Goal: Find specific page/section: Locate a particular part of the current website

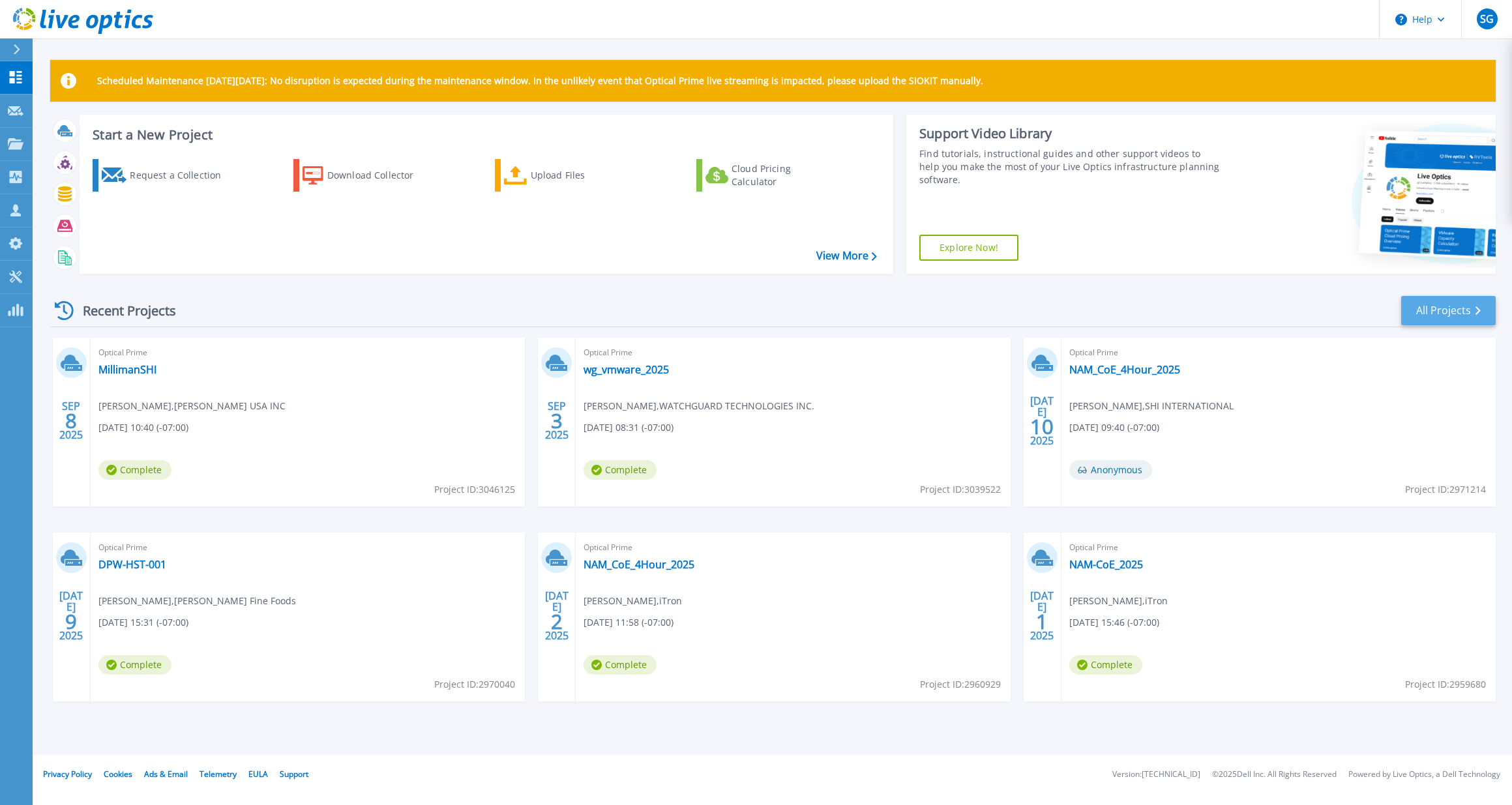
click at [1465, 317] on link "All Projects" at bounding box center [1449, 311] width 95 height 29
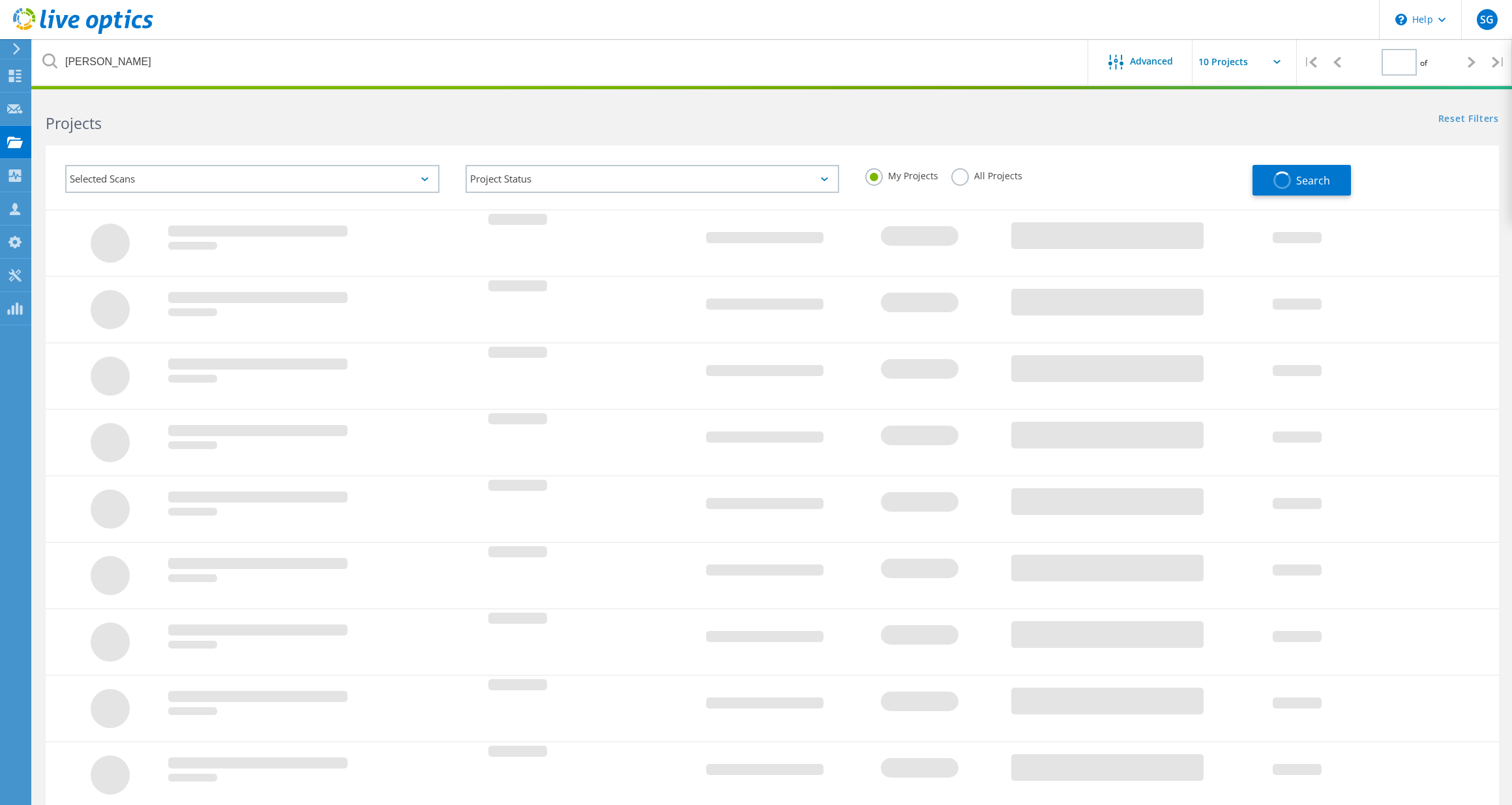
type input "1"
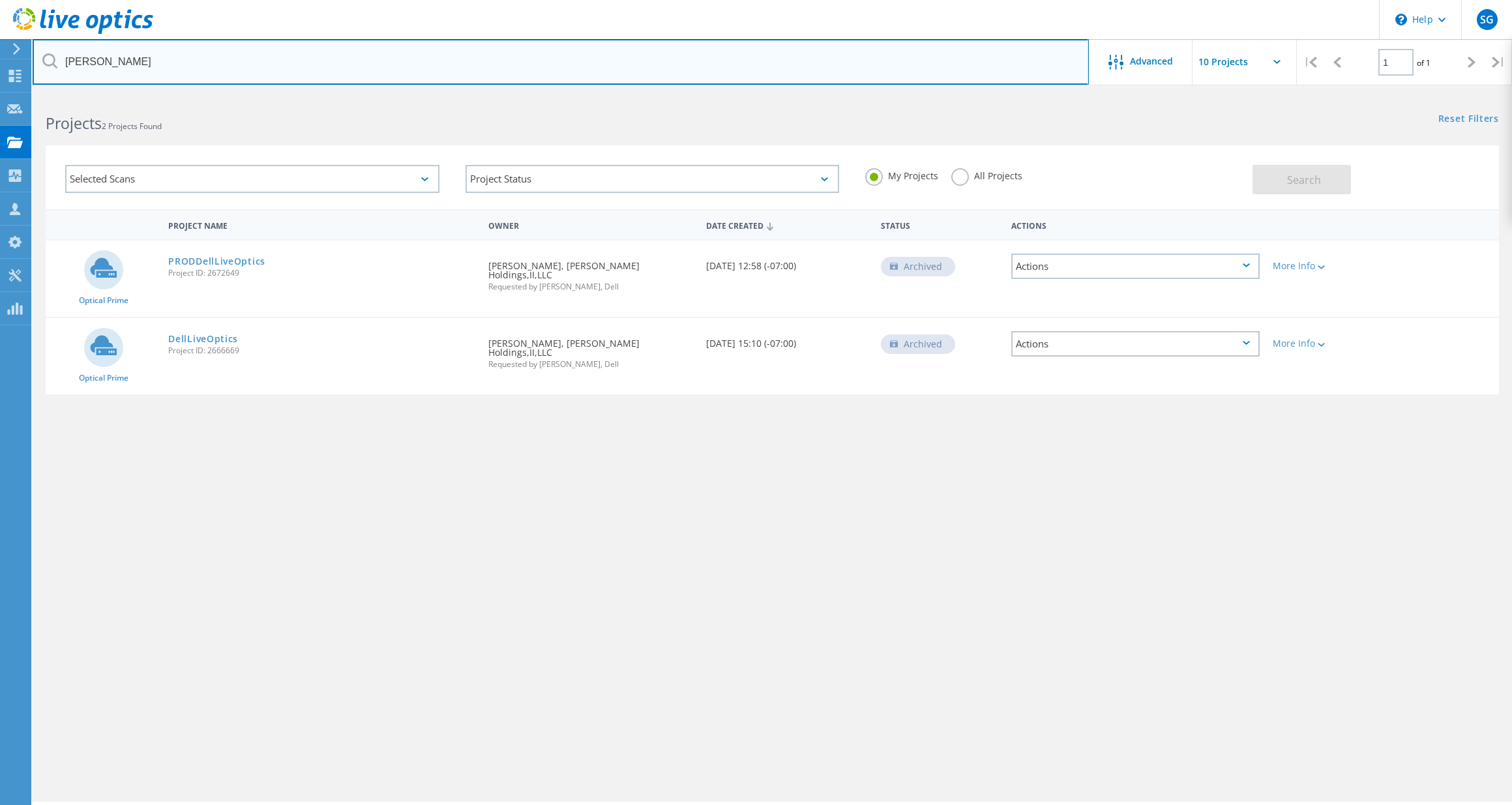
click at [123, 61] on input "[PERSON_NAME]" at bounding box center [560, 61] width 1057 height 46
click at [124, 62] on input "[PERSON_NAME]" at bounding box center [560, 61] width 1057 height 46
click at [125, 62] on input "wilbur" at bounding box center [560, 61] width 1057 height 46
click at [96, 62] on input "non" at bounding box center [560, 61] width 1057 height 46
type input "n"
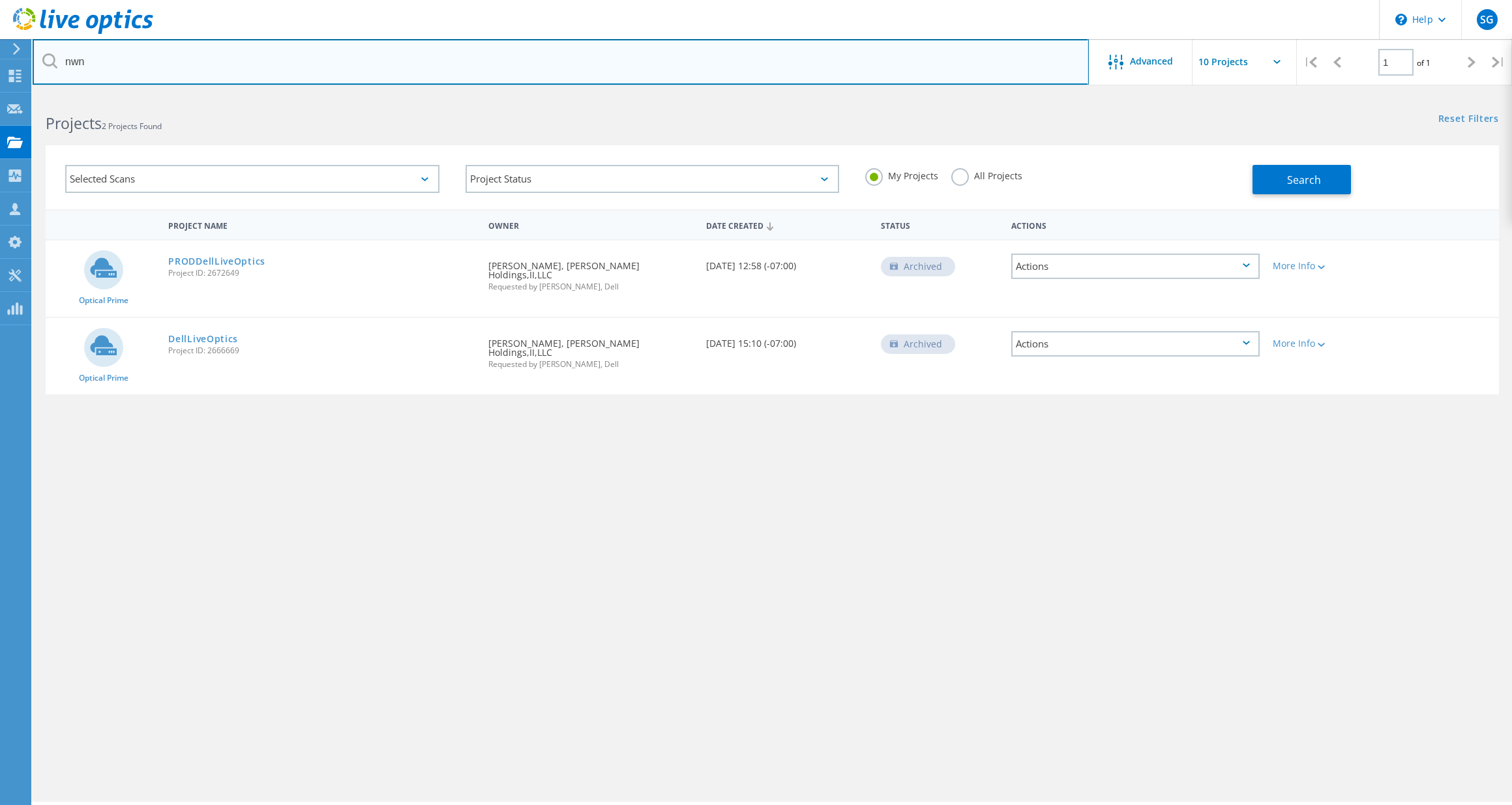
type input "nwn"
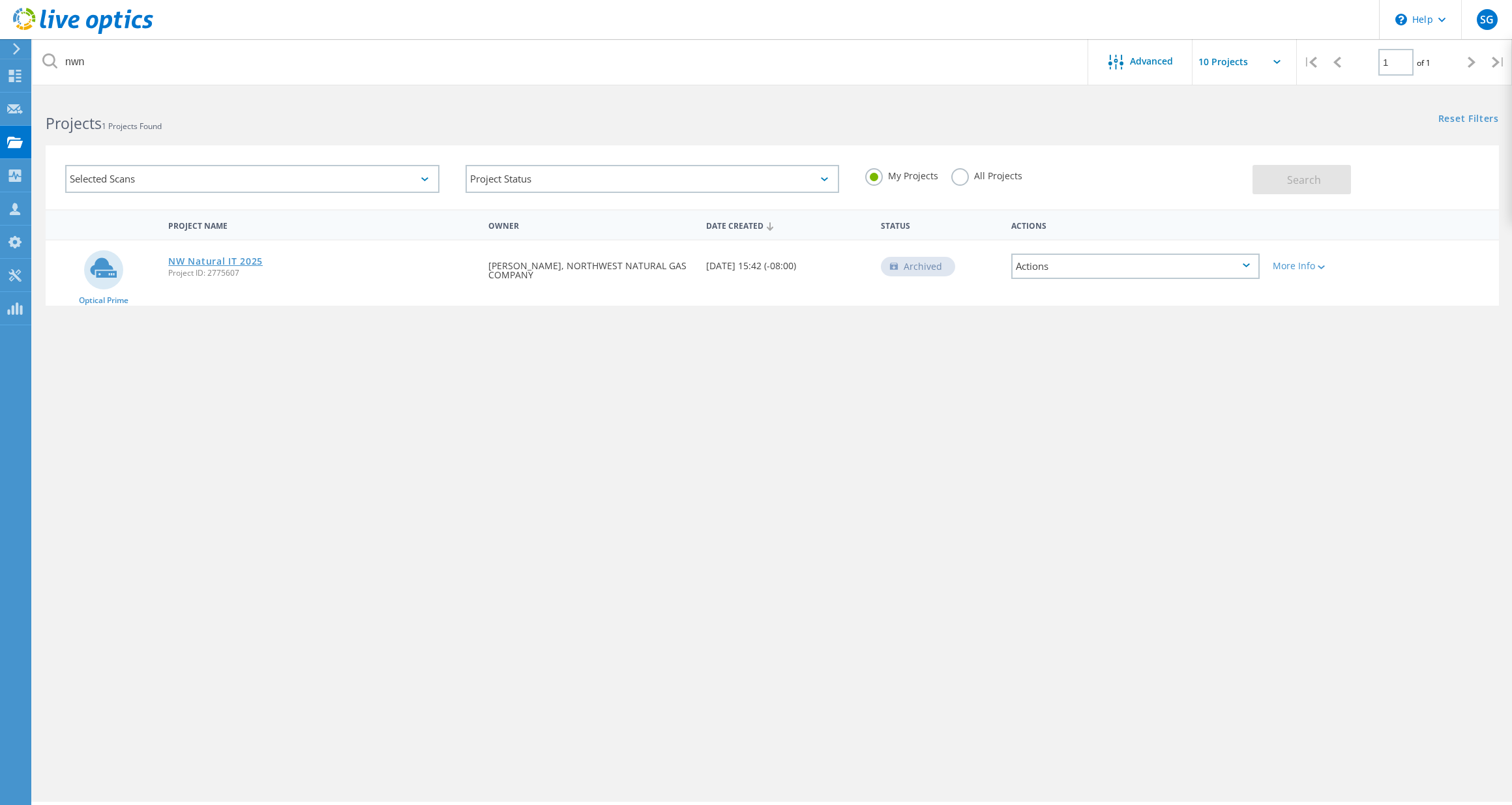
click at [219, 260] on link "NW Natural IT 2025" at bounding box center [215, 261] width 95 height 9
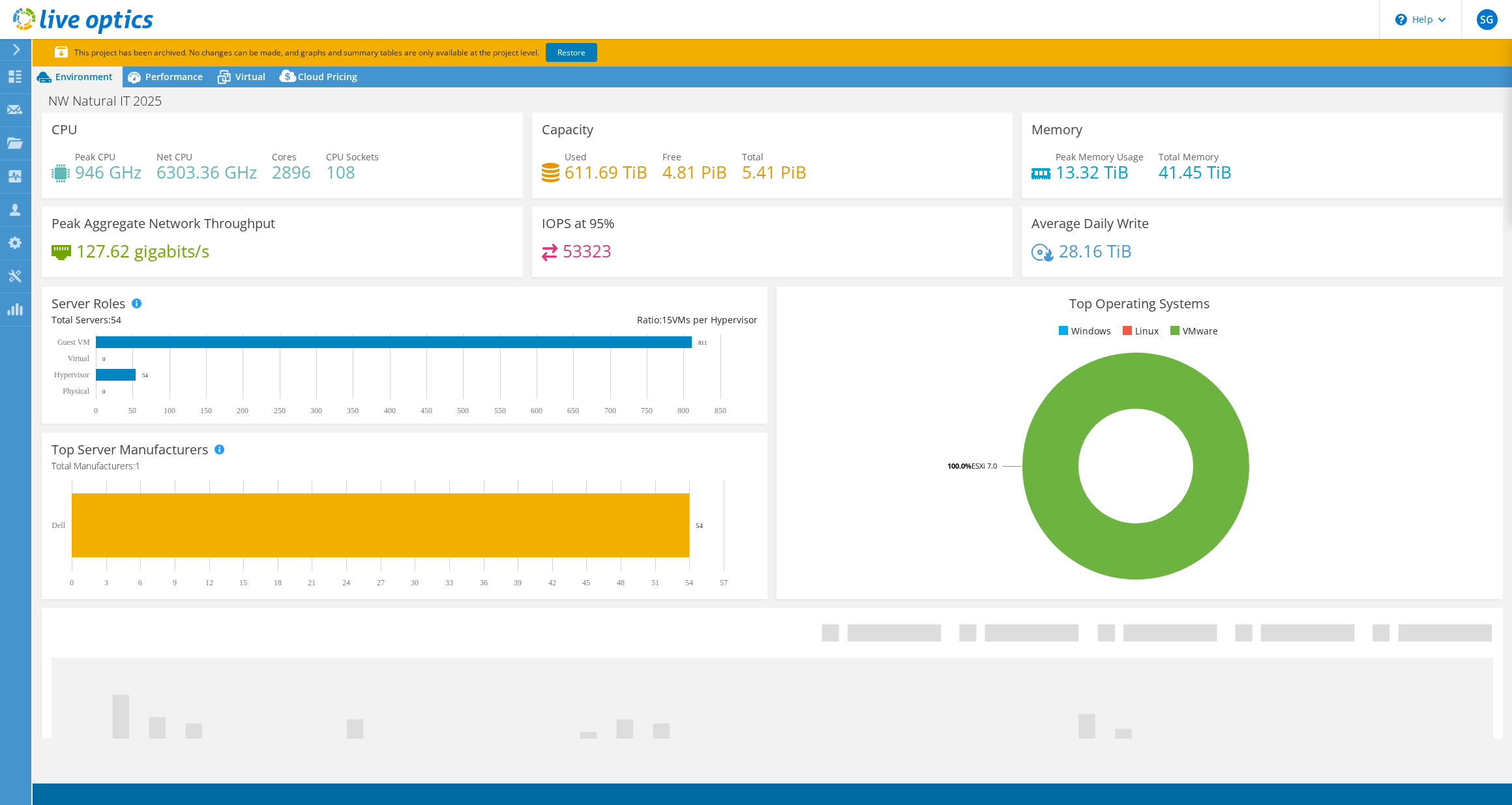
select select "USD"
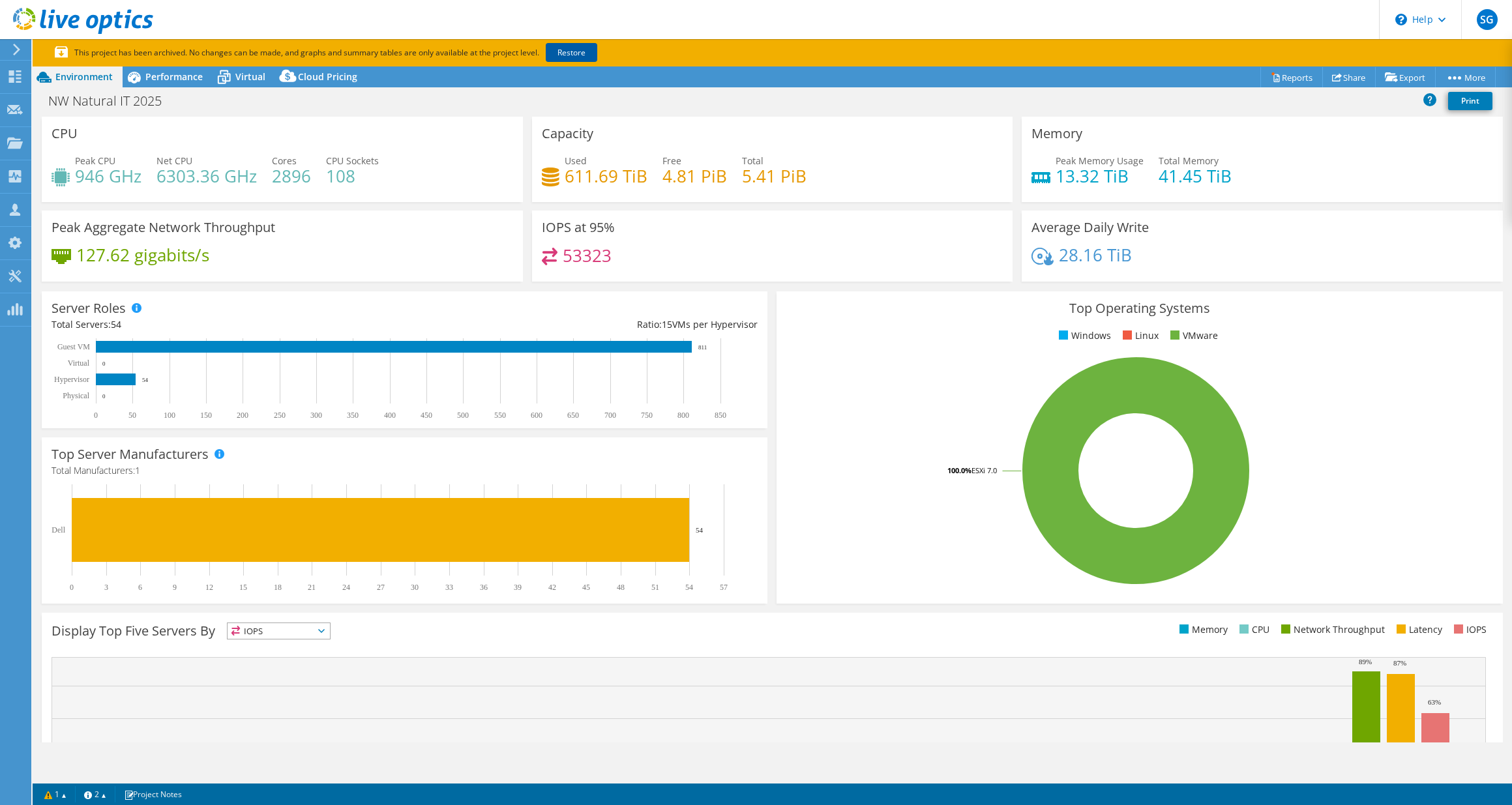
click at [579, 47] on link "Restore" at bounding box center [571, 52] width 52 height 19
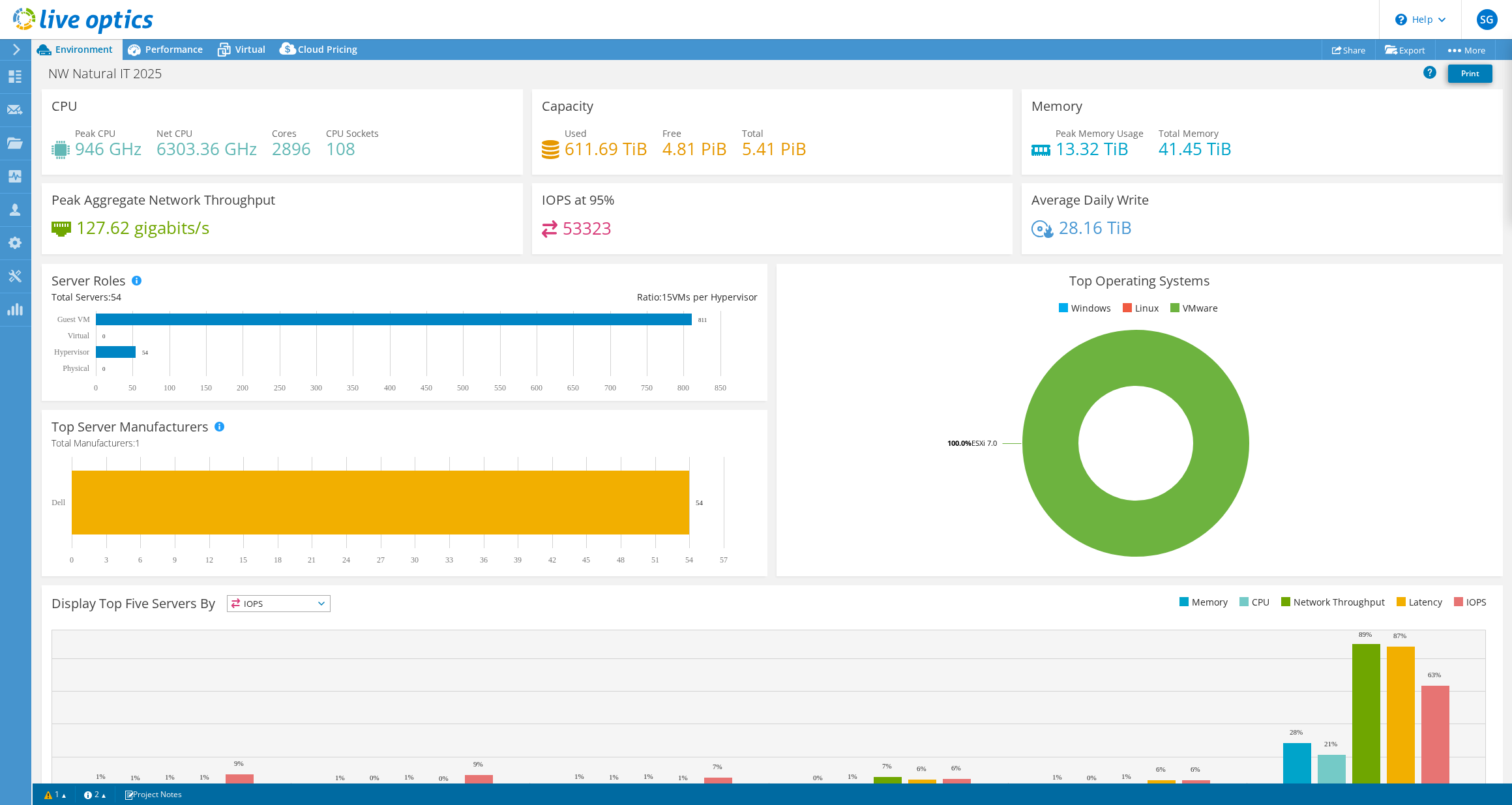
select select "USD"
